Goal: Task Accomplishment & Management: Manage account settings

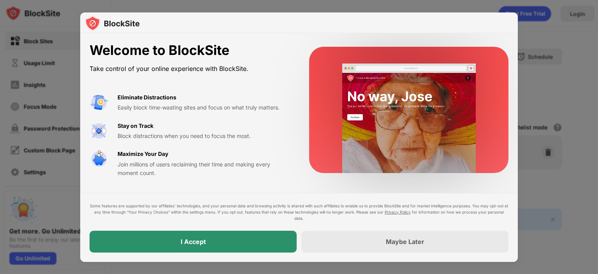
click at [292, 241] on div "I Accept" at bounding box center [193, 241] width 207 height 22
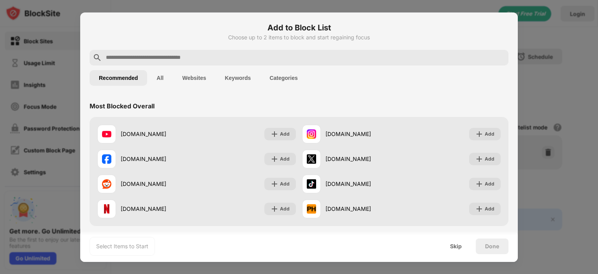
click at [200, 62] on div at bounding box center [299, 58] width 419 height 16
click at [204, 60] on input "text" at bounding box center [305, 57] width 400 height 9
click at [312, 58] on input "text" at bounding box center [305, 57] width 400 height 9
paste input "**********"
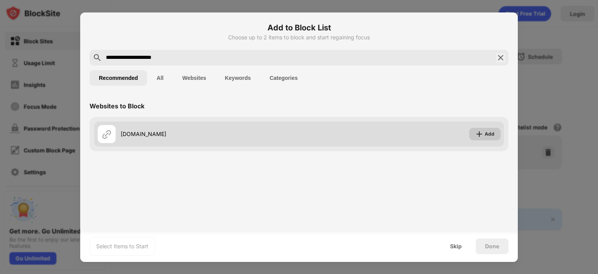
type input "**********"
click at [492, 135] on div "Add" at bounding box center [490, 134] width 10 height 8
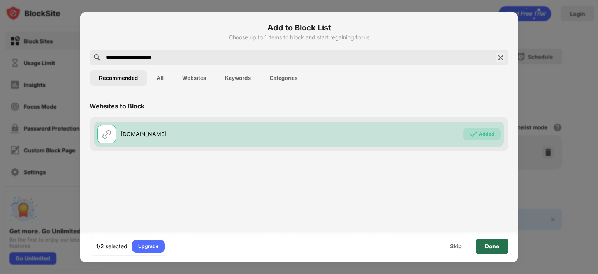
click at [495, 244] on div "Done" at bounding box center [492, 246] width 14 height 6
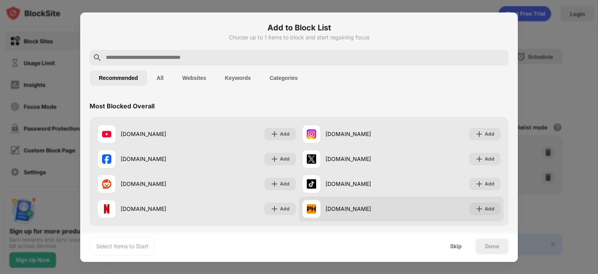
click at [446, 208] on div "pornhub.com Add" at bounding box center [401, 208] width 205 height 25
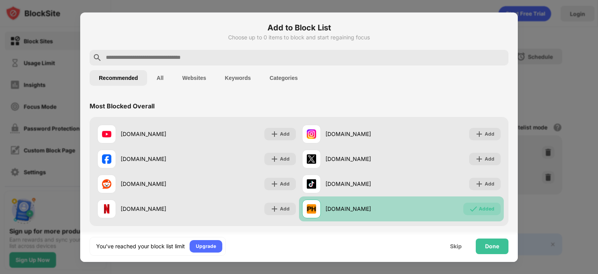
click at [427, 206] on div "pornhub.com Added" at bounding box center [401, 208] width 205 height 25
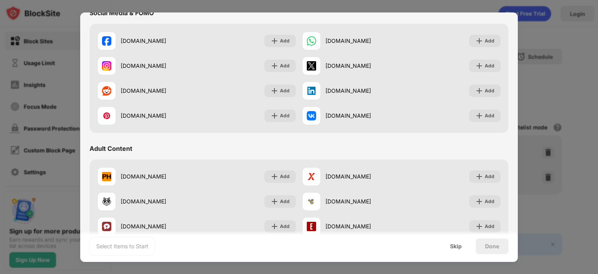
scroll to position [271, 0]
